Goal: Use online tool/utility: Use online tool/utility

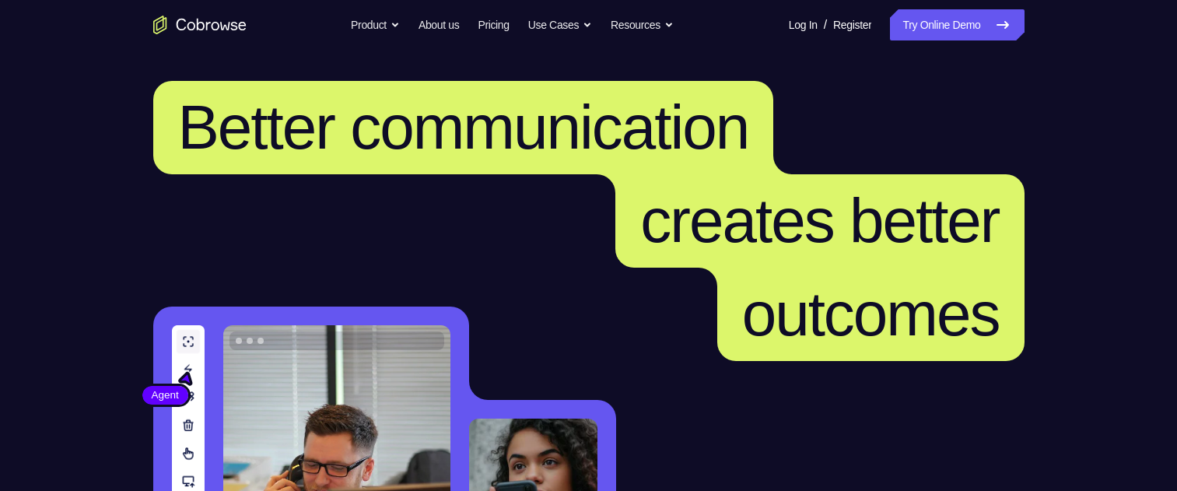
scroll to position [545, 0]
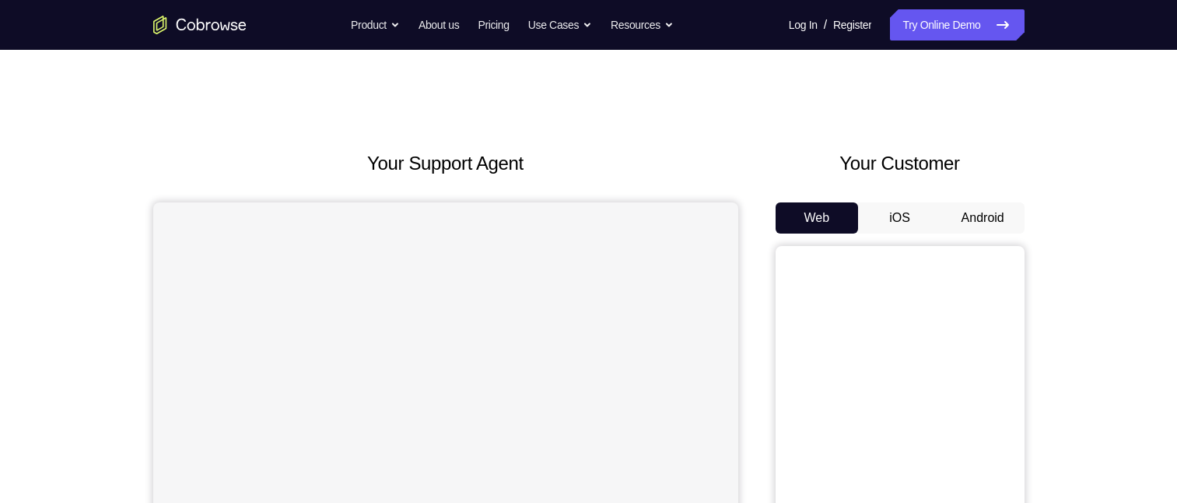
click at [987, 212] on button "Android" at bounding box center [983, 217] width 83 height 31
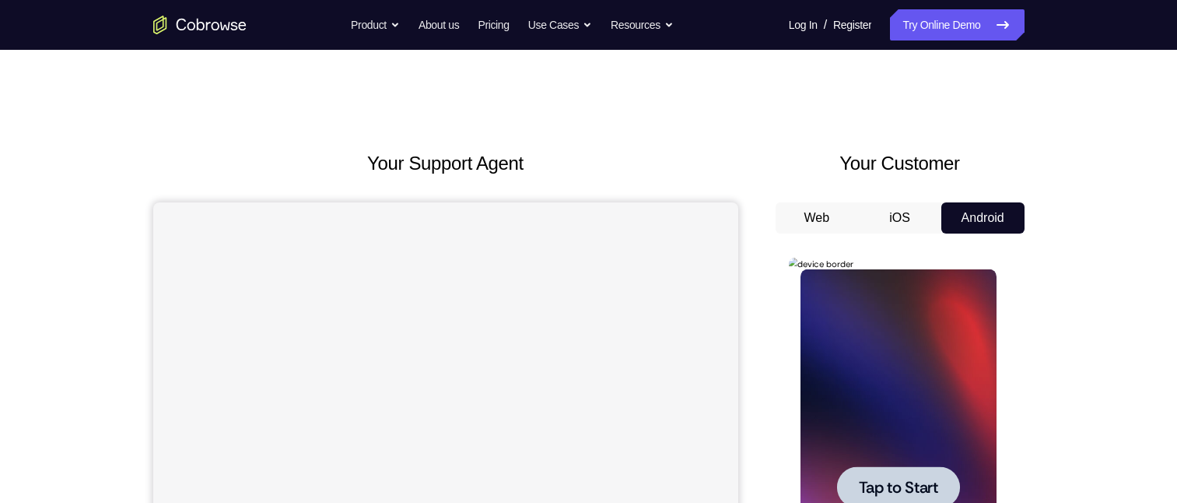
click at [902, 491] on span "Tap to Start" at bounding box center [898, 487] width 79 height 16
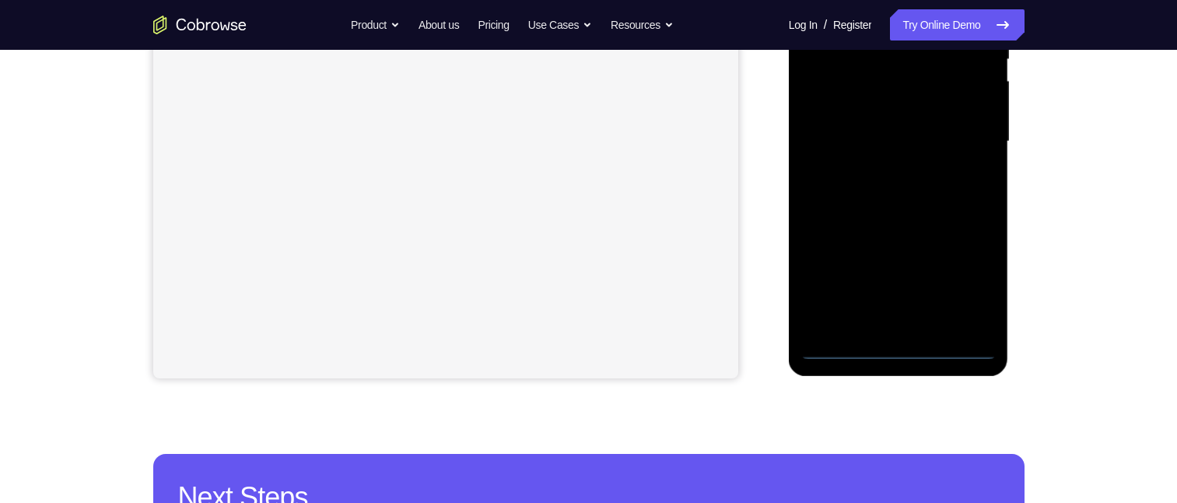
scroll to position [467, 0]
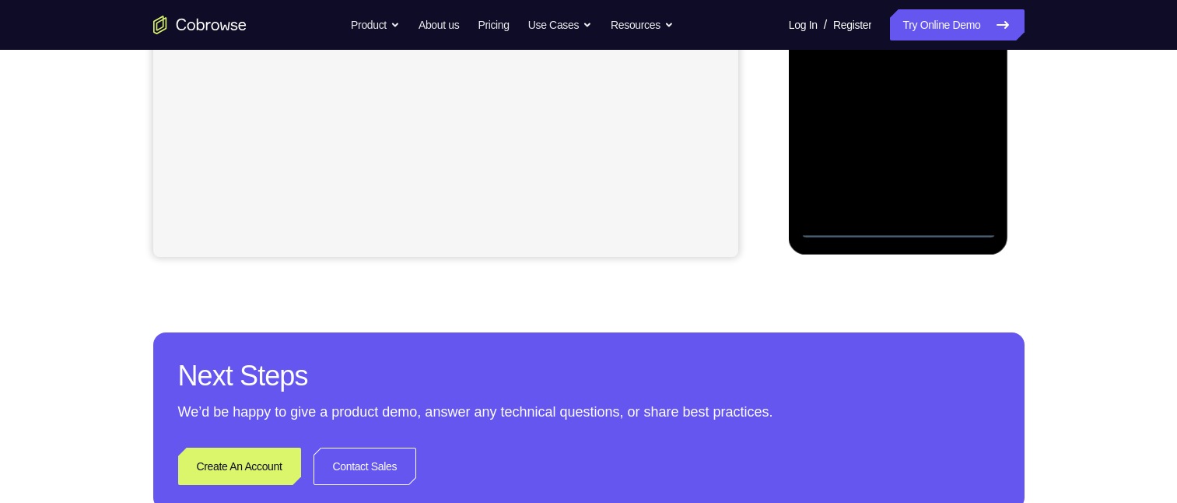
click at [896, 225] on div at bounding box center [899, 20] width 196 height 436
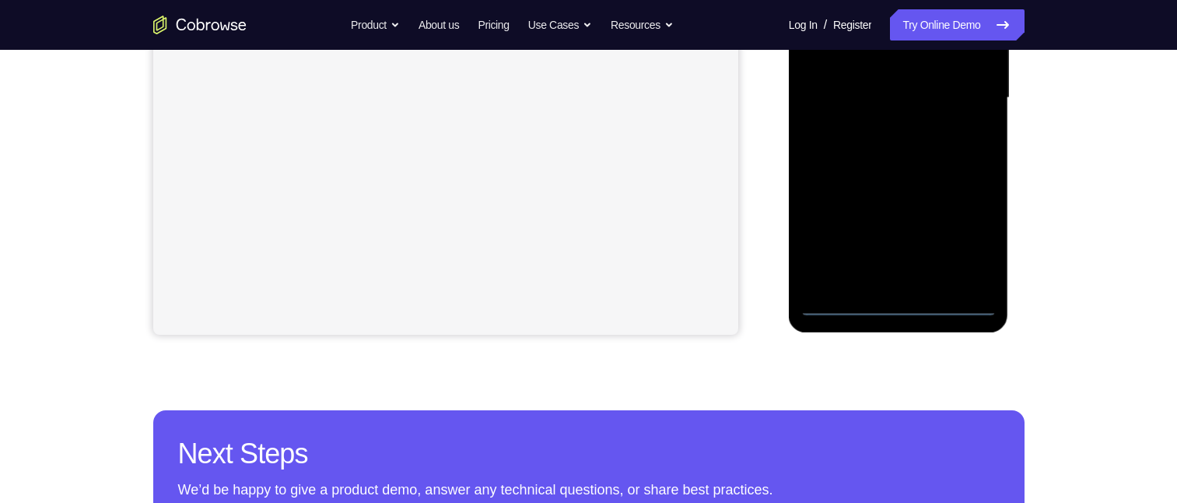
drag, startPoint x: 921, startPoint y: 35, endPoint x: 906, endPoint y: 54, distance: 24.9
click at [921, 25] on div at bounding box center [899, 98] width 196 height 436
click at [836, 72] on div at bounding box center [899, 98] width 196 height 436
click at [864, 105] on div at bounding box center [899, 98] width 196 height 436
click at [900, 275] on div at bounding box center [899, 98] width 196 height 436
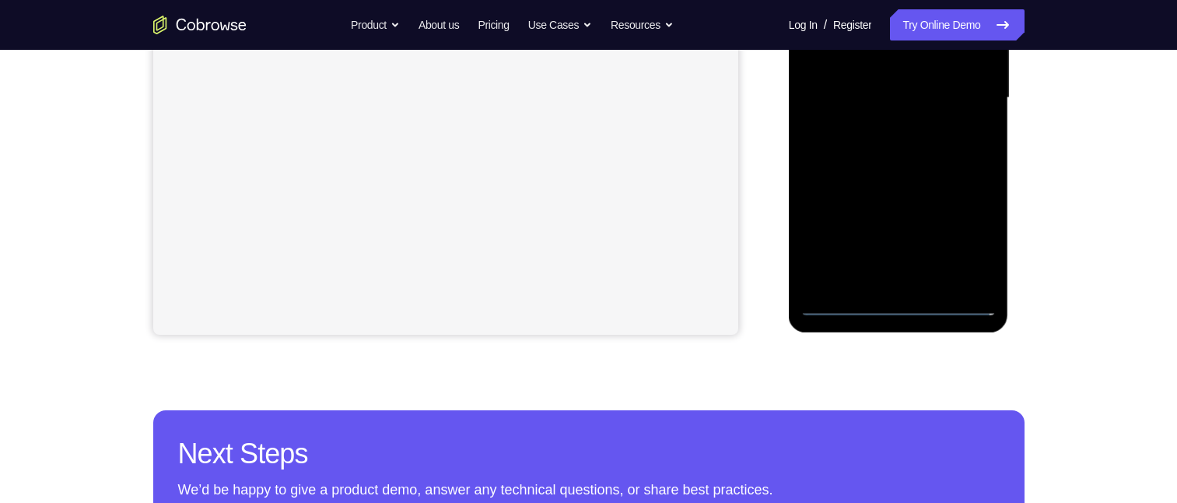
scroll to position [378, 0]
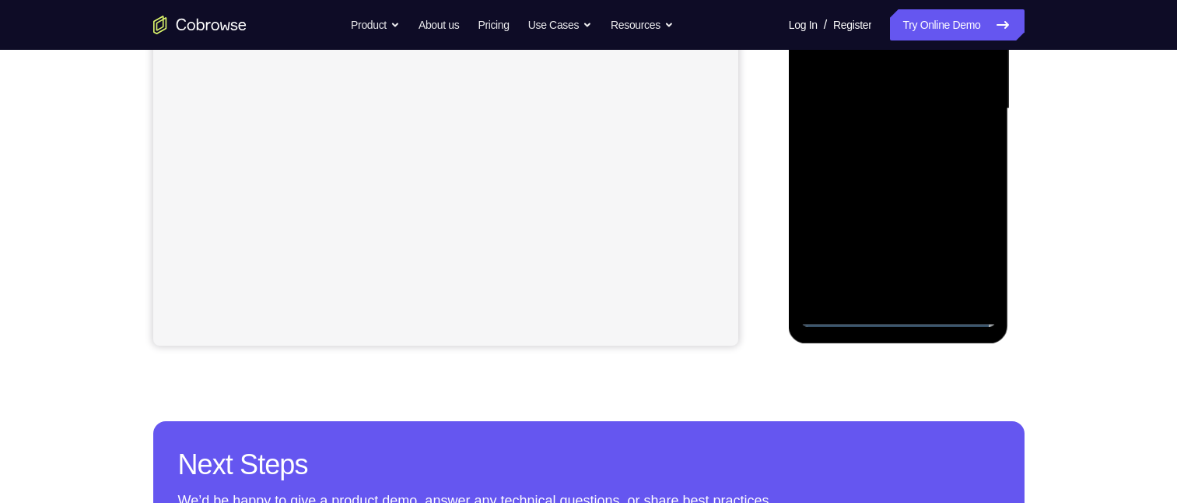
click at [878, 49] on div at bounding box center [899, 109] width 196 height 436
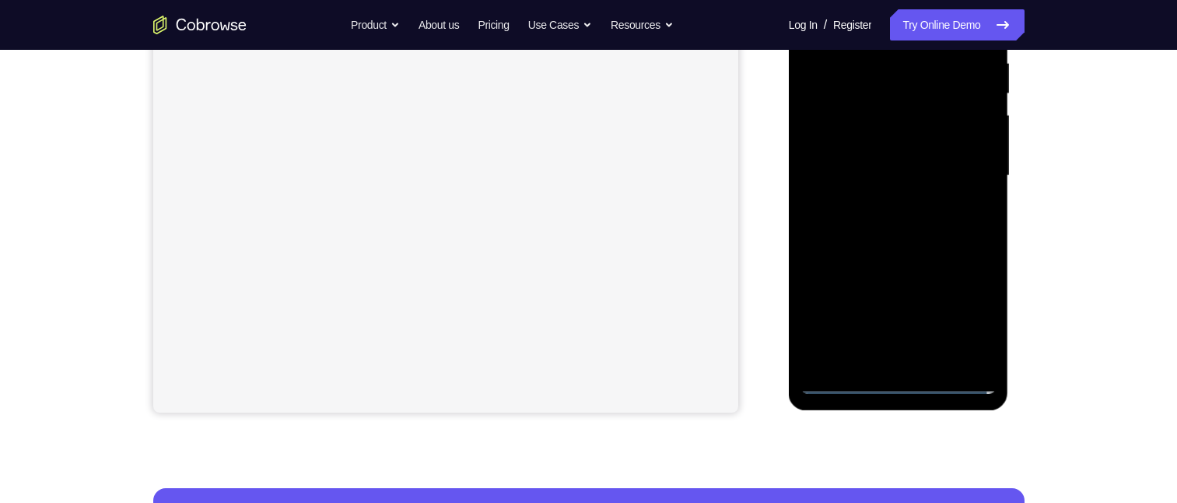
click at [858, 72] on div at bounding box center [899, 176] width 196 height 436
click at [868, 121] on div at bounding box center [899, 176] width 196 height 436
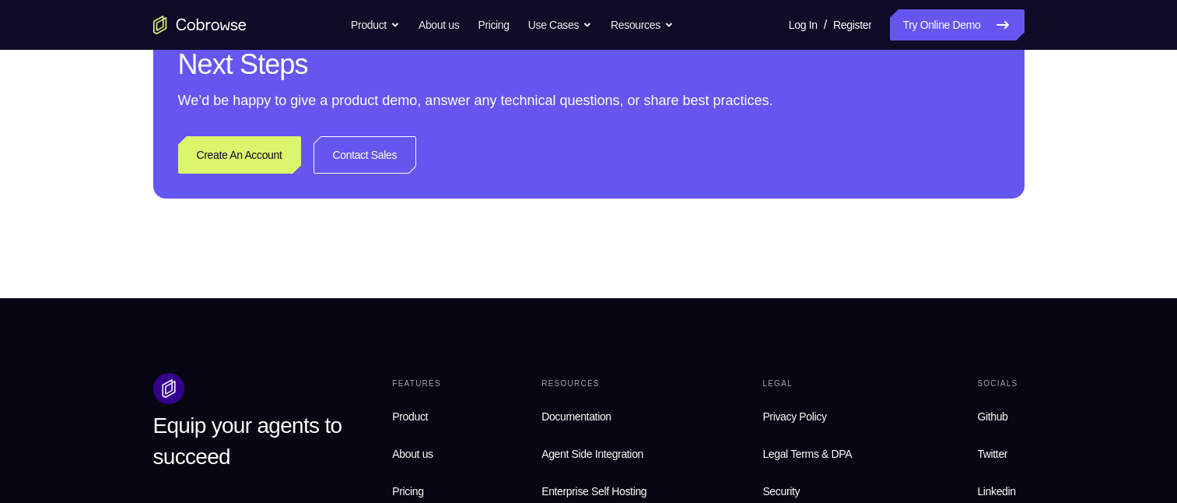
scroll to position [545, 0]
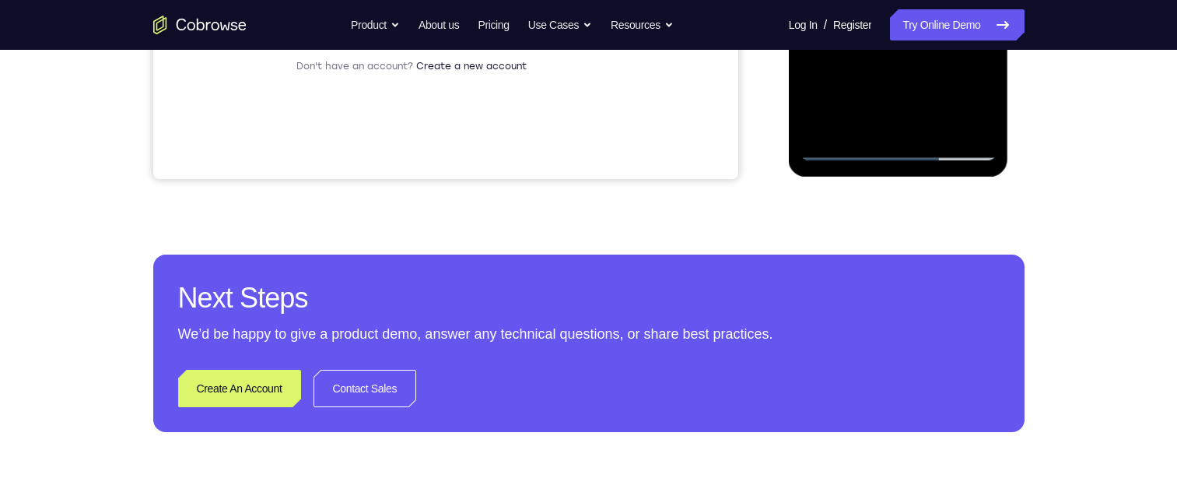
scroll to position [700, 0]
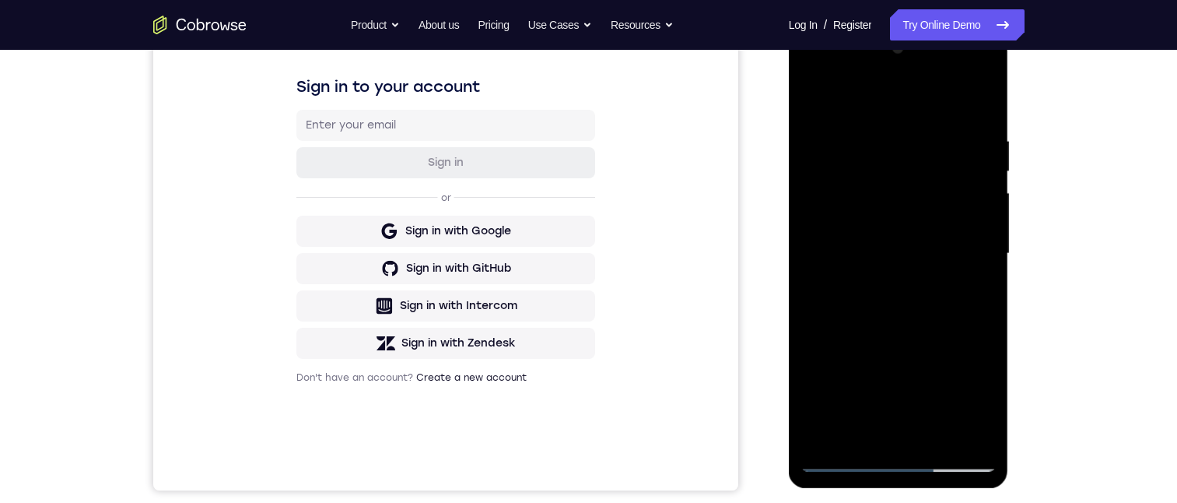
click at [905, 170] on div at bounding box center [899, 254] width 196 height 436
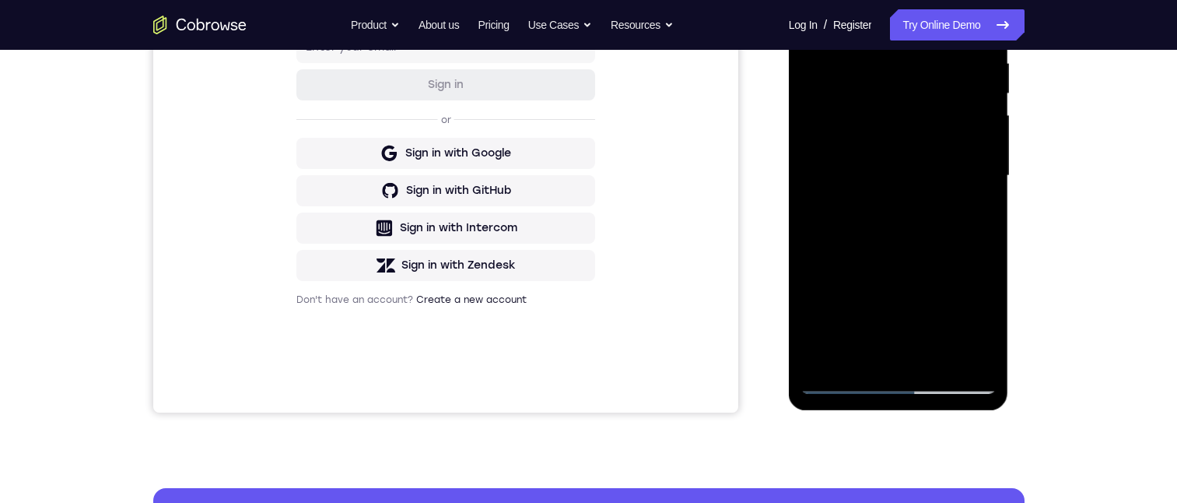
drag, startPoint x: 818, startPoint y: -2, endPoint x: 809, endPoint y: 9, distance: 13.9
click at [818, 0] on div at bounding box center [899, 176] width 196 height 436
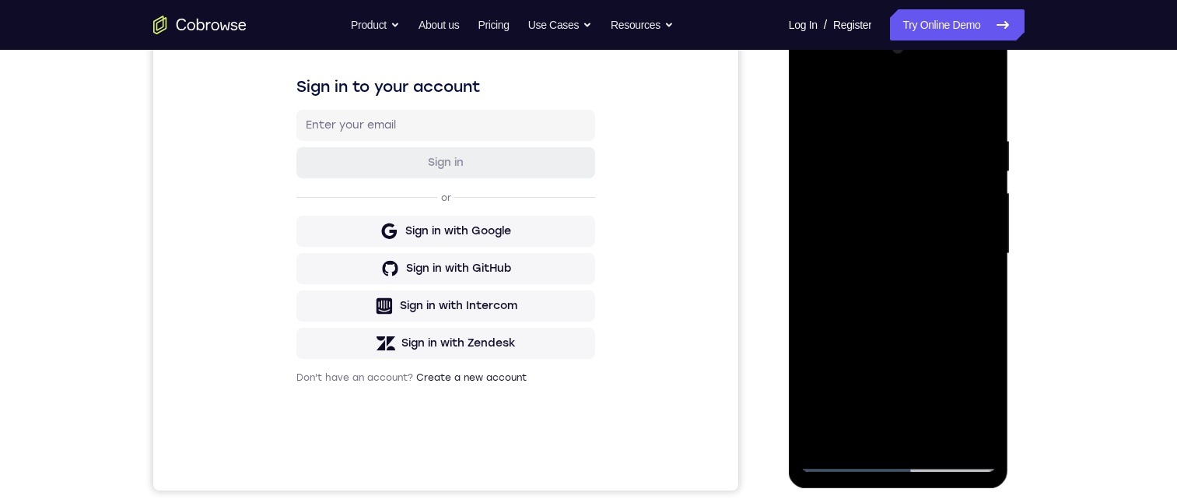
click at [861, 205] on div at bounding box center [899, 254] width 196 height 436
drag, startPoint x: 871, startPoint y: 284, endPoint x: 874, endPoint y: 303, distance: 18.9
click at [872, 285] on div at bounding box center [899, 254] width 196 height 436
click at [851, 460] on div at bounding box center [899, 254] width 196 height 436
click at [890, 172] on div at bounding box center [899, 254] width 196 height 436
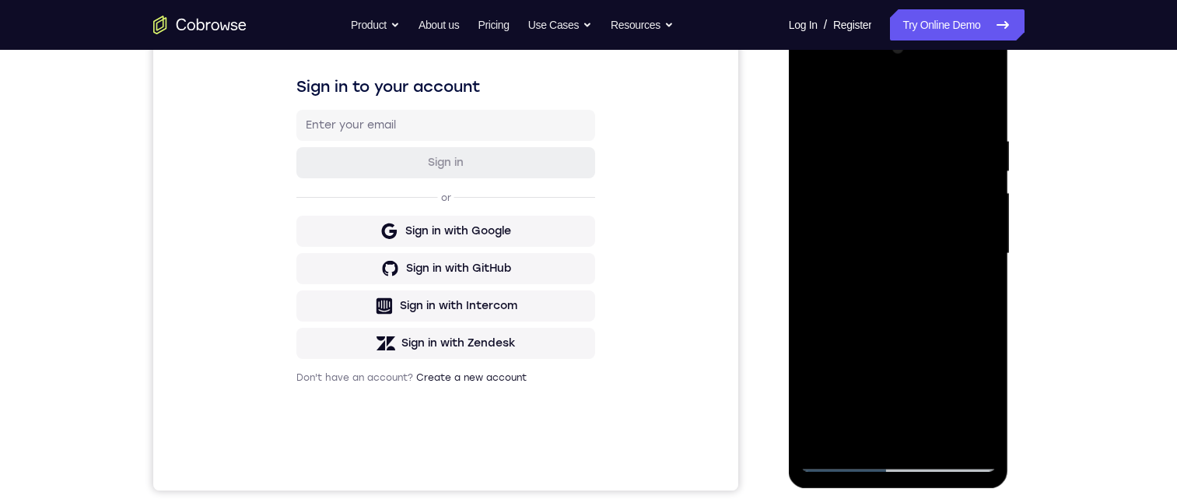
click at [837, 460] on div at bounding box center [899, 254] width 196 height 436
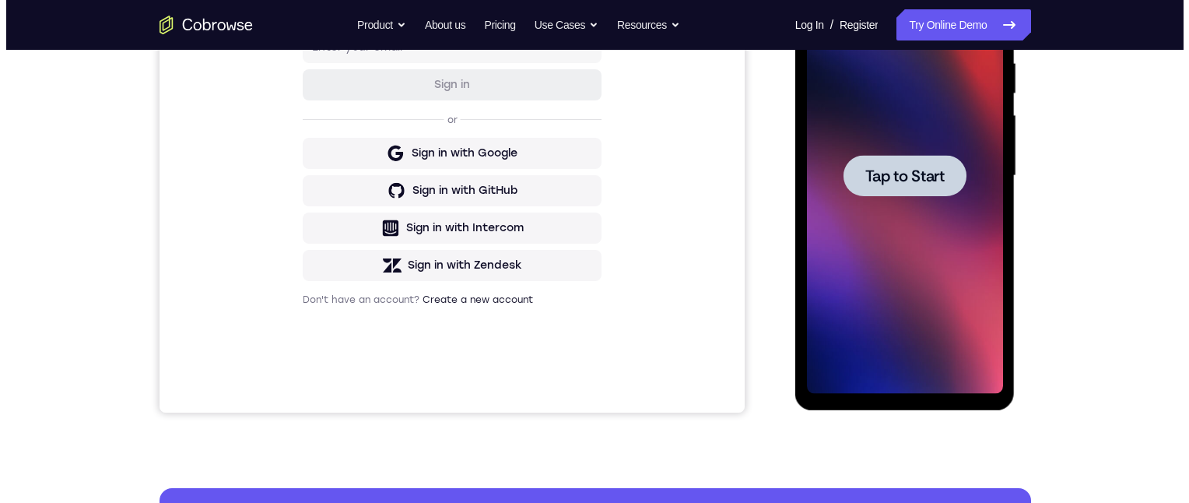
scroll to position [0, 0]
